Goal: Transaction & Acquisition: Purchase product/service

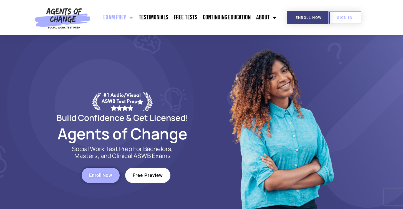
click at [142, 180] on link "Free Preview" at bounding box center [147, 175] width 45 height 15
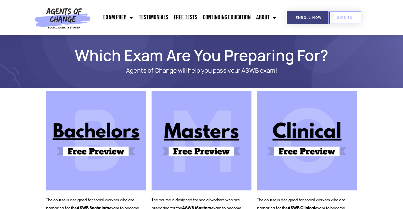
click at [201, 151] on img at bounding box center [201, 141] width 100 height 100
click at [300, 17] on span "Enroll Now" at bounding box center [308, 18] width 26 height 4
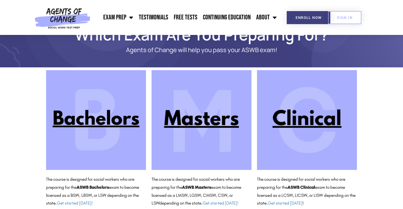
scroll to position [35, 0]
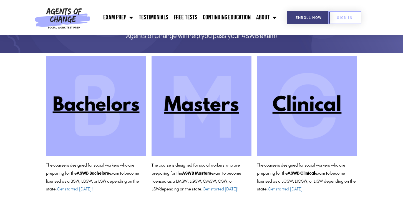
click at [219, 102] on img at bounding box center [201, 106] width 100 height 100
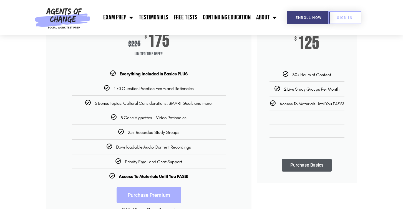
scroll to position [115, 0]
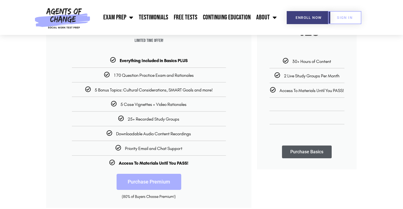
click at [139, 179] on link "Purchase Premium" at bounding box center [148, 182] width 65 height 16
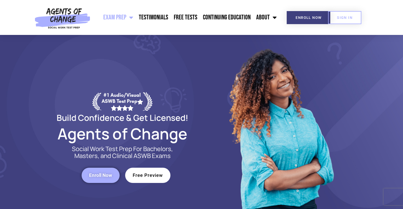
click at [145, 175] on span "Free Preview" at bounding box center [148, 175] width 30 height 5
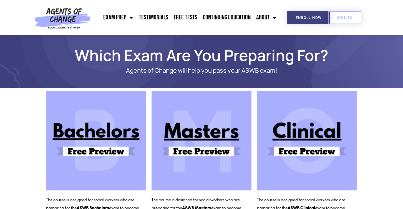
click at [197, 130] on img at bounding box center [201, 141] width 100 height 100
click at [203, 129] on img at bounding box center [201, 141] width 100 height 100
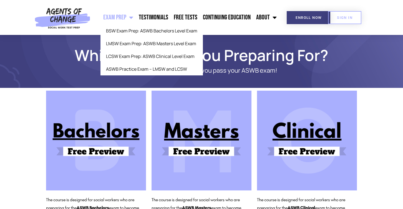
click at [128, 17] on link "Exam Prep" at bounding box center [117, 18] width 35 height 14
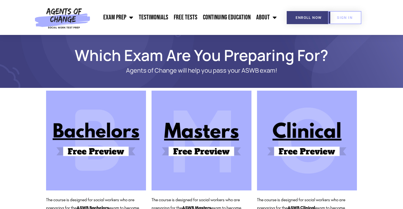
click at [192, 153] on img at bounding box center [201, 141] width 100 height 100
